Goal: Navigation & Orientation: Go to known website

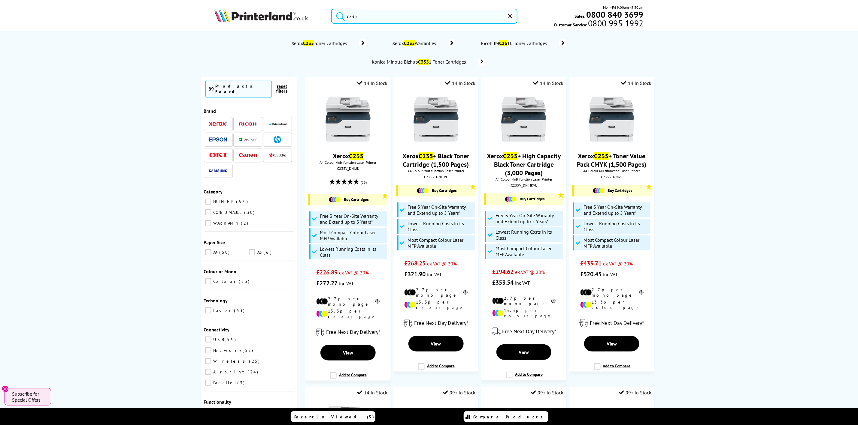
click at [282, 15] on img at bounding box center [261, 15] width 94 height 13
